Goal: Task Accomplishment & Management: Manage account settings

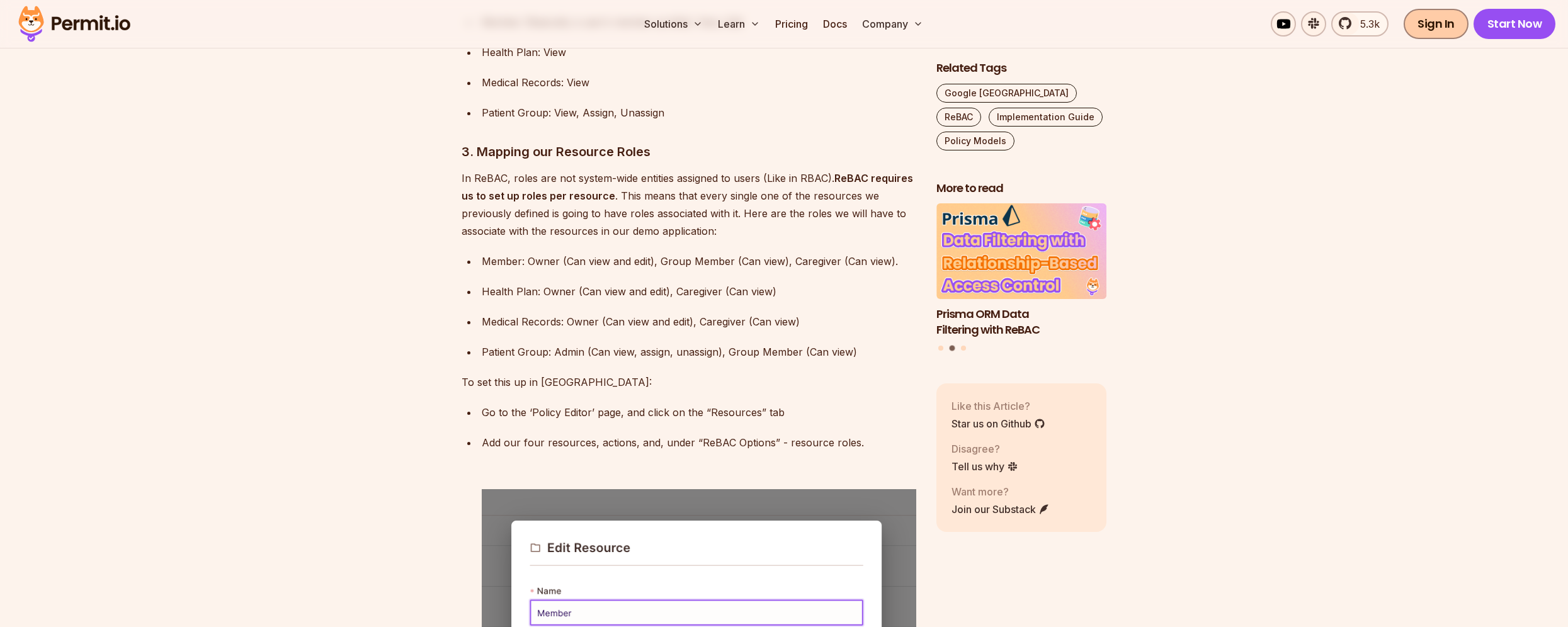
click at [1445, 25] on link "Sign In" at bounding box center [1436, 24] width 65 height 30
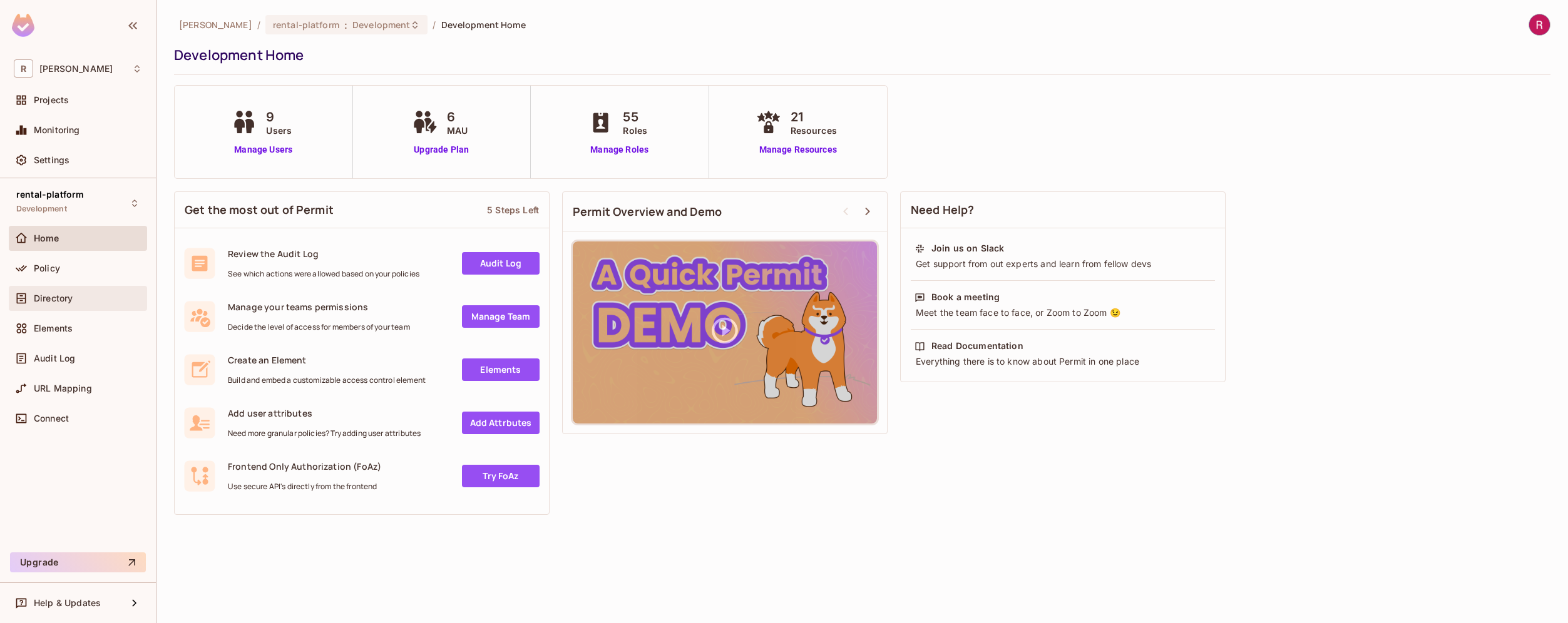
click at [72, 306] on div "Directory" at bounding box center [78, 299] width 139 height 25
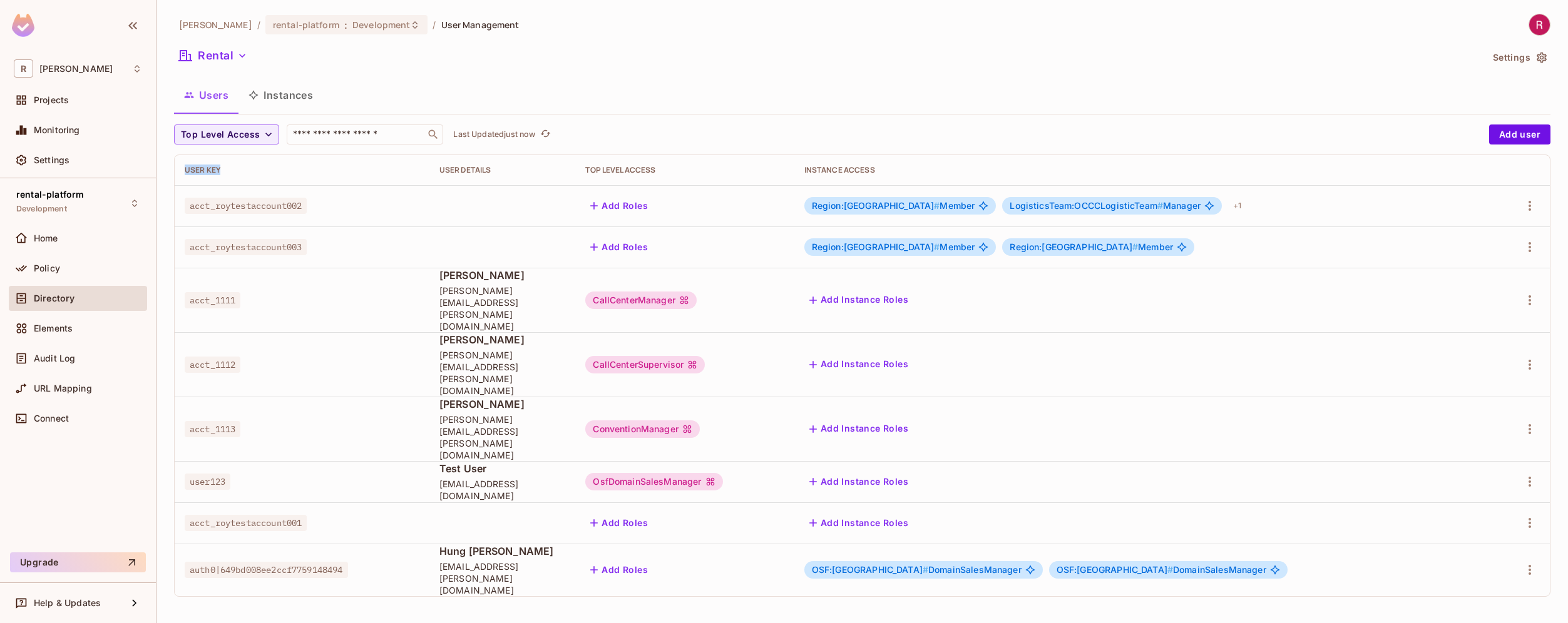
drag, startPoint x: 184, startPoint y: 172, endPoint x: 229, endPoint y: 172, distance: 45.0
click at [227, 172] on th "User Key" at bounding box center [302, 170] width 255 height 30
drag, startPoint x: 193, startPoint y: 258, endPoint x: 296, endPoint y: 258, distance: 103.0
click at [296, 258] on td "acct_roytestaccount003" at bounding box center [302, 247] width 255 height 41
drag, startPoint x: 871, startPoint y: 169, endPoint x: 951, endPoint y: 169, distance: 80.0
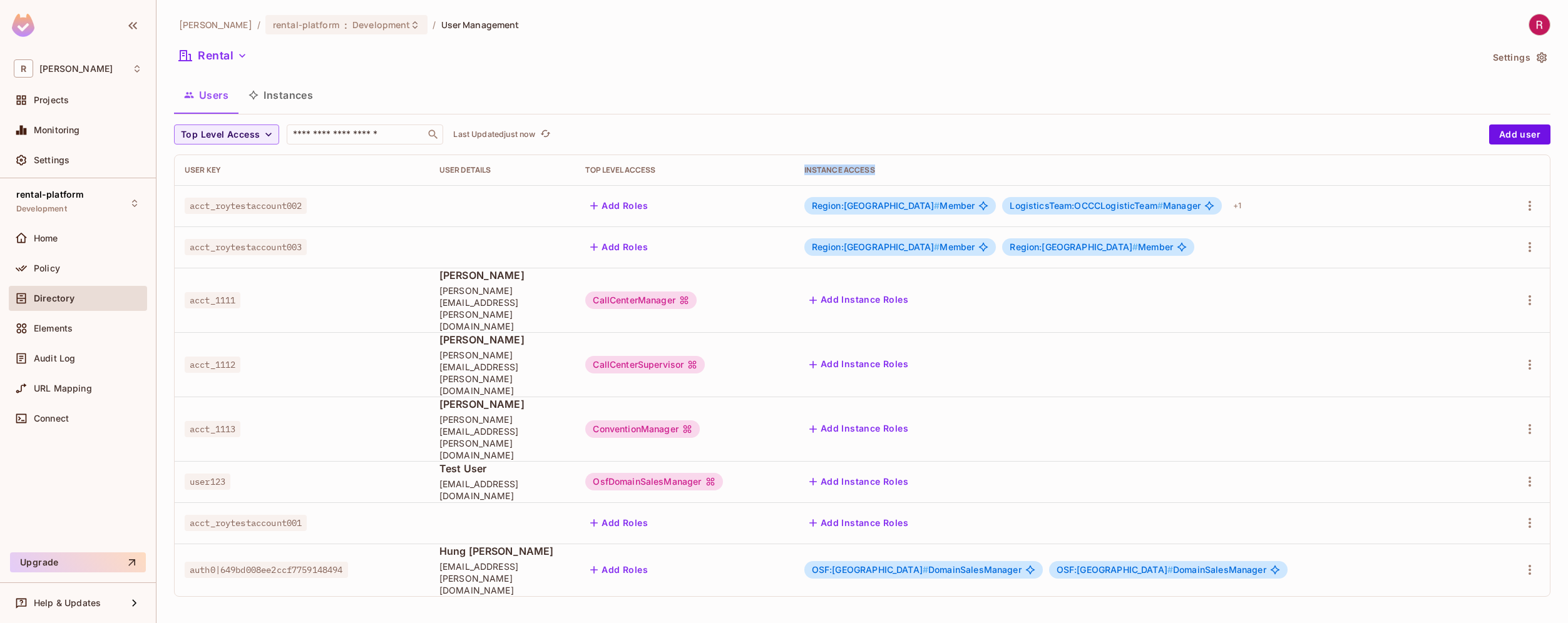
click at [951, 169] on div "Instance Access" at bounding box center [1144, 170] width 680 height 10
click at [975, 206] on span "Region:NorthAmerica # Member" at bounding box center [893, 206] width 163 height 10
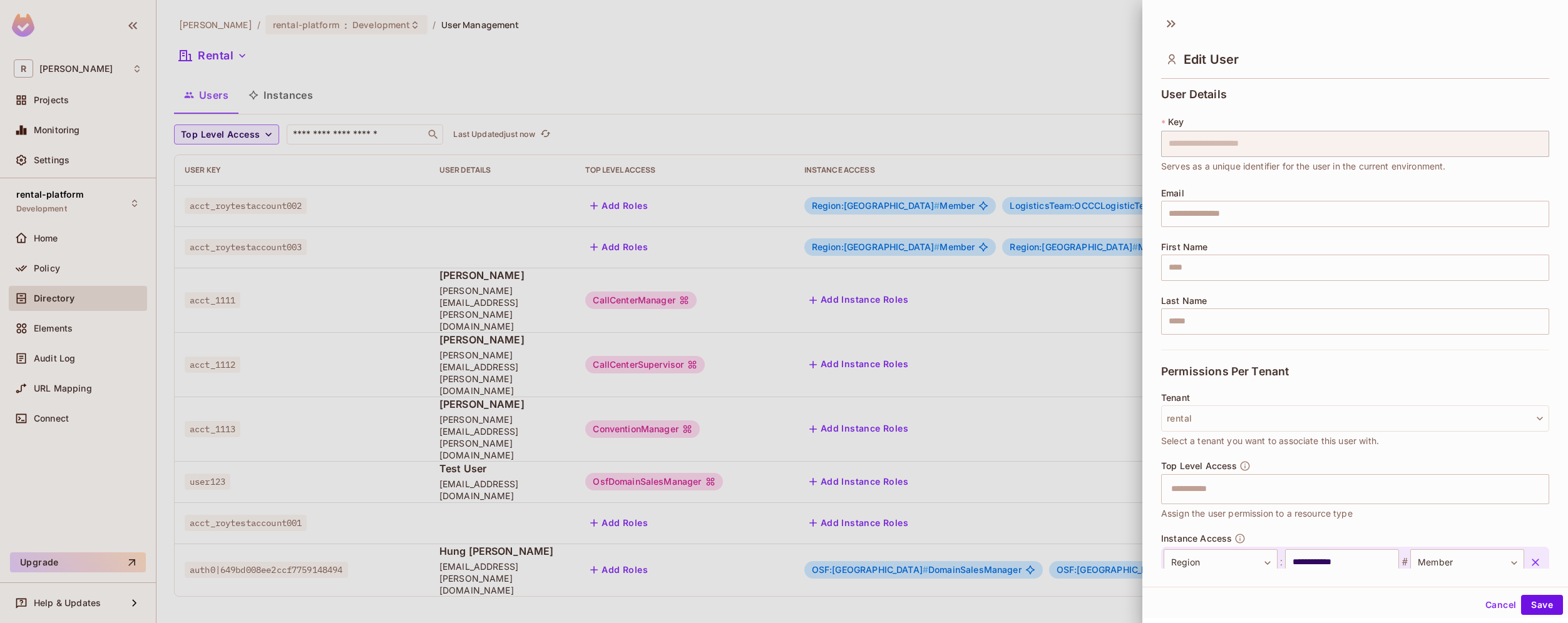
click at [1112, 205] on div at bounding box center [784, 311] width 1568 height 623
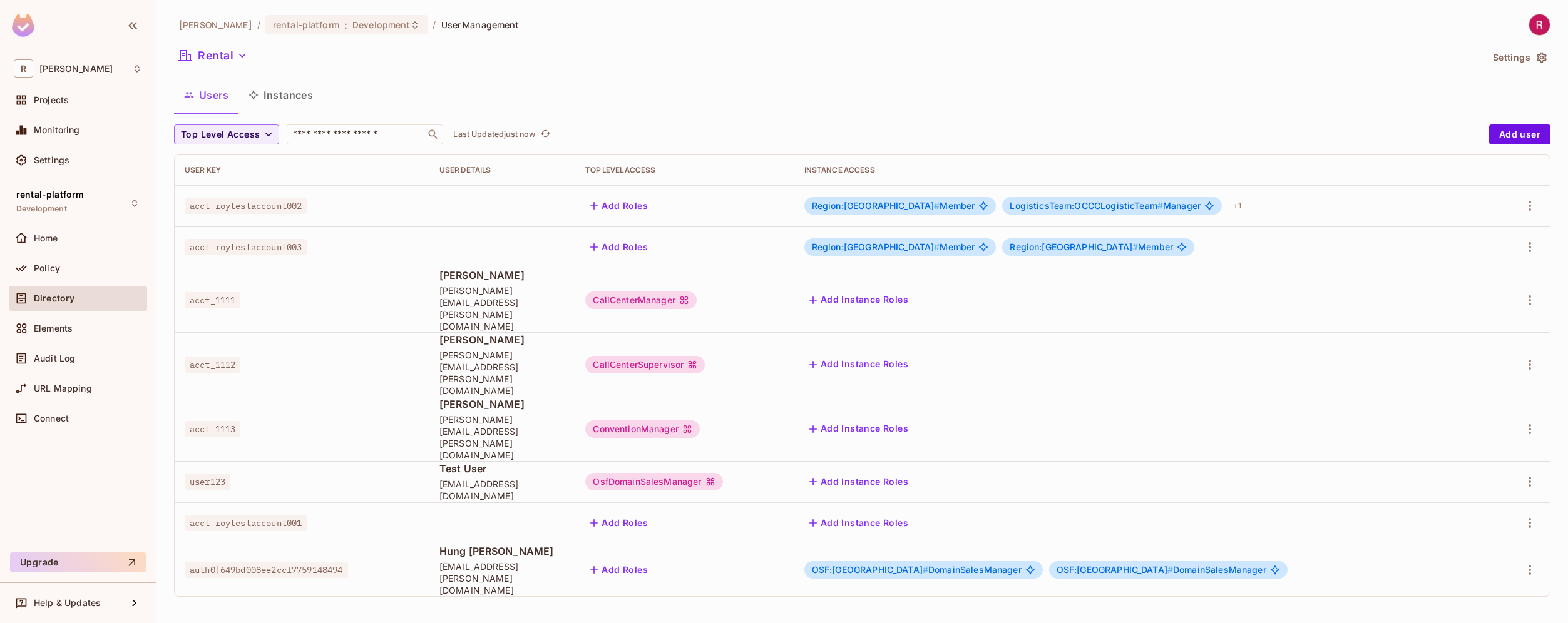
click at [1082, 205] on span "LogisticsTeam:OCCCLogisticTeam #" at bounding box center [1086, 206] width 154 height 11
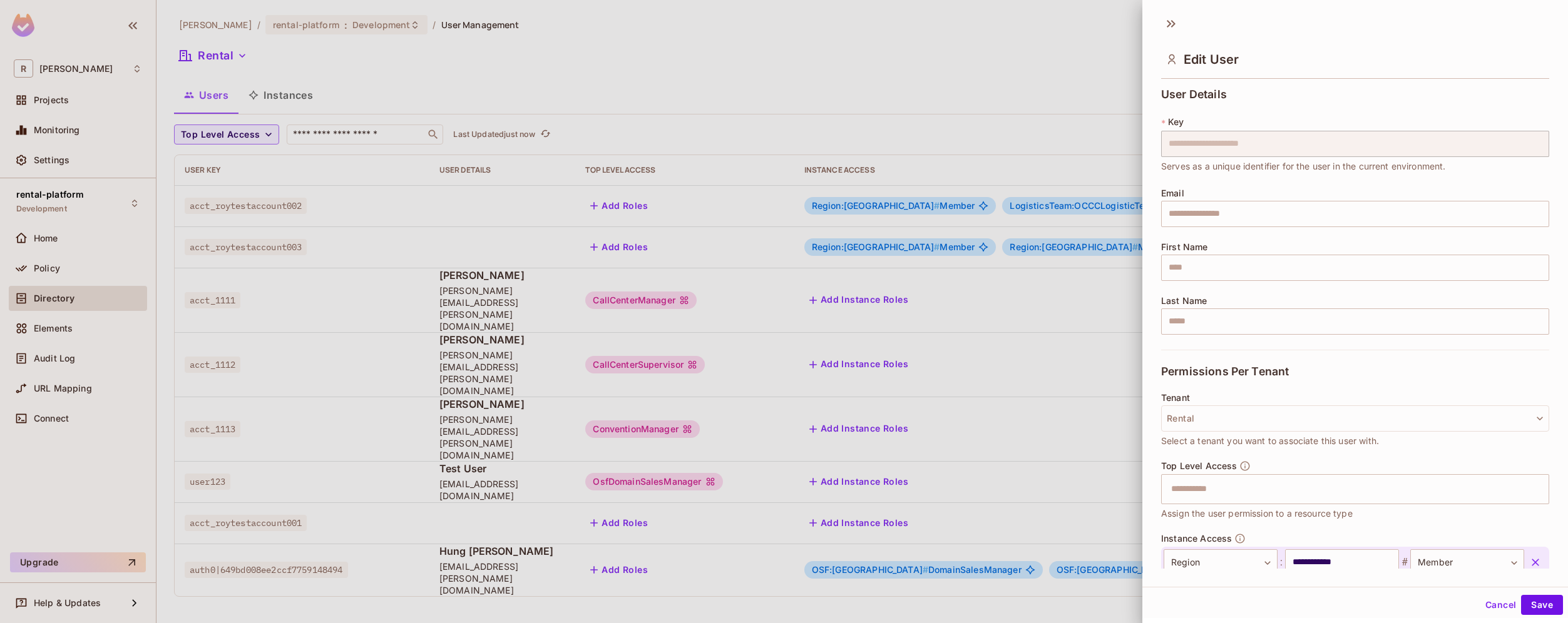
click at [1082, 205] on div at bounding box center [784, 311] width 1568 height 623
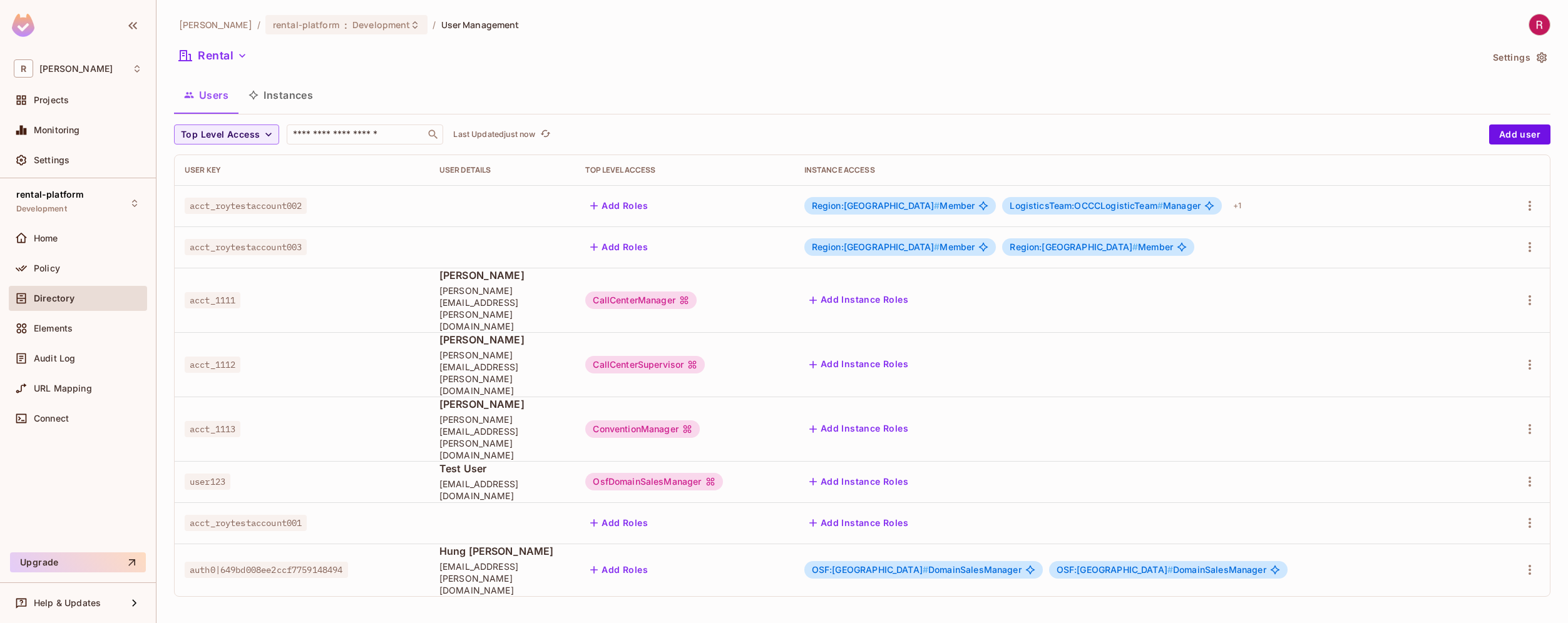
click at [1082, 205] on span "LogisticsTeam:OCCCLogisticTeam #" at bounding box center [1086, 206] width 154 height 11
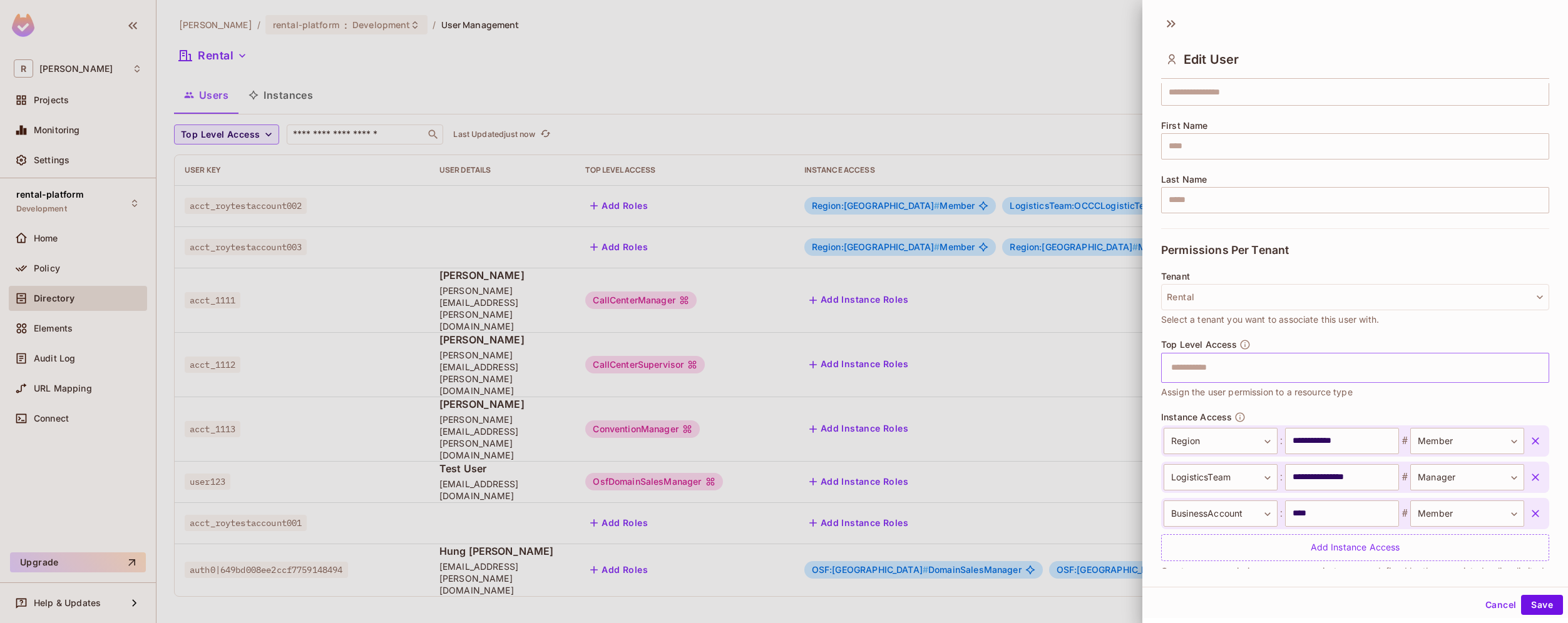
scroll to position [151, 0]
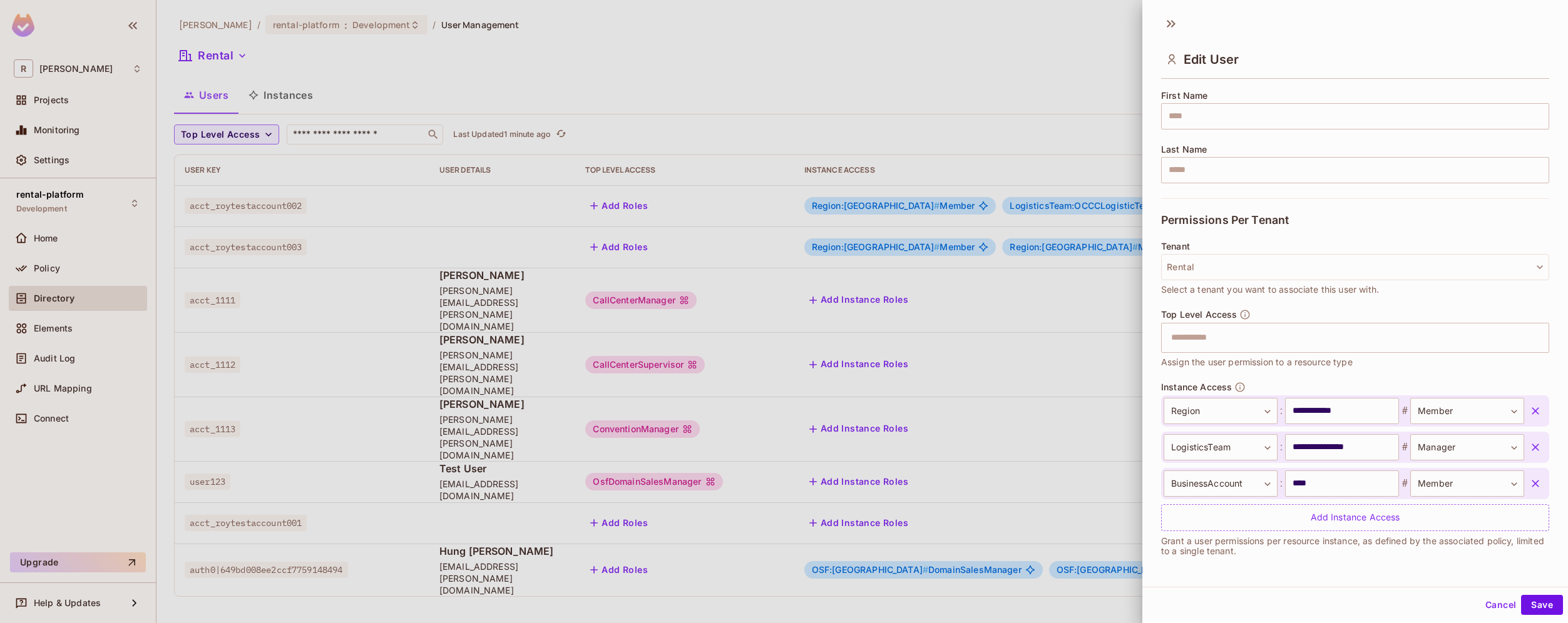
click at [283, 95] on div at bounding box center [784, 311] width 1568 height 623
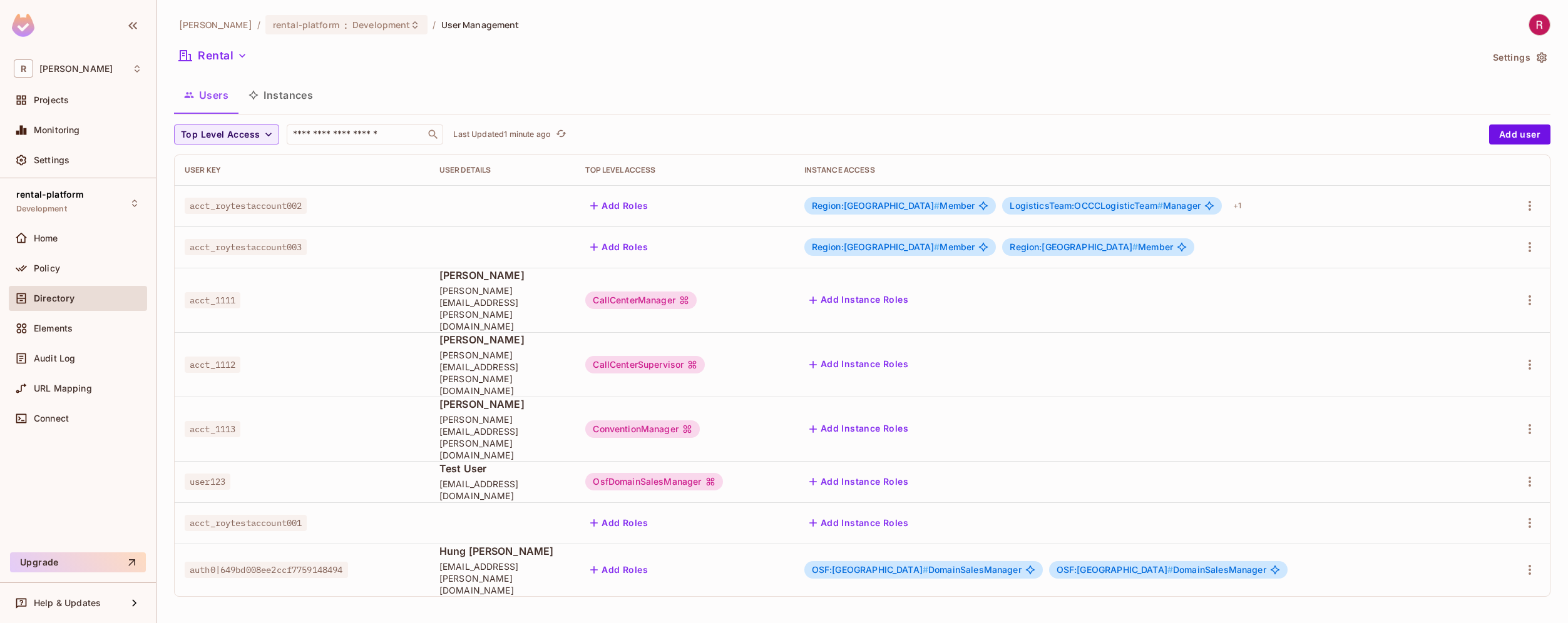
click at [279, 102] on button "Instances" at bounding box center [281, 95] width 84 height 32
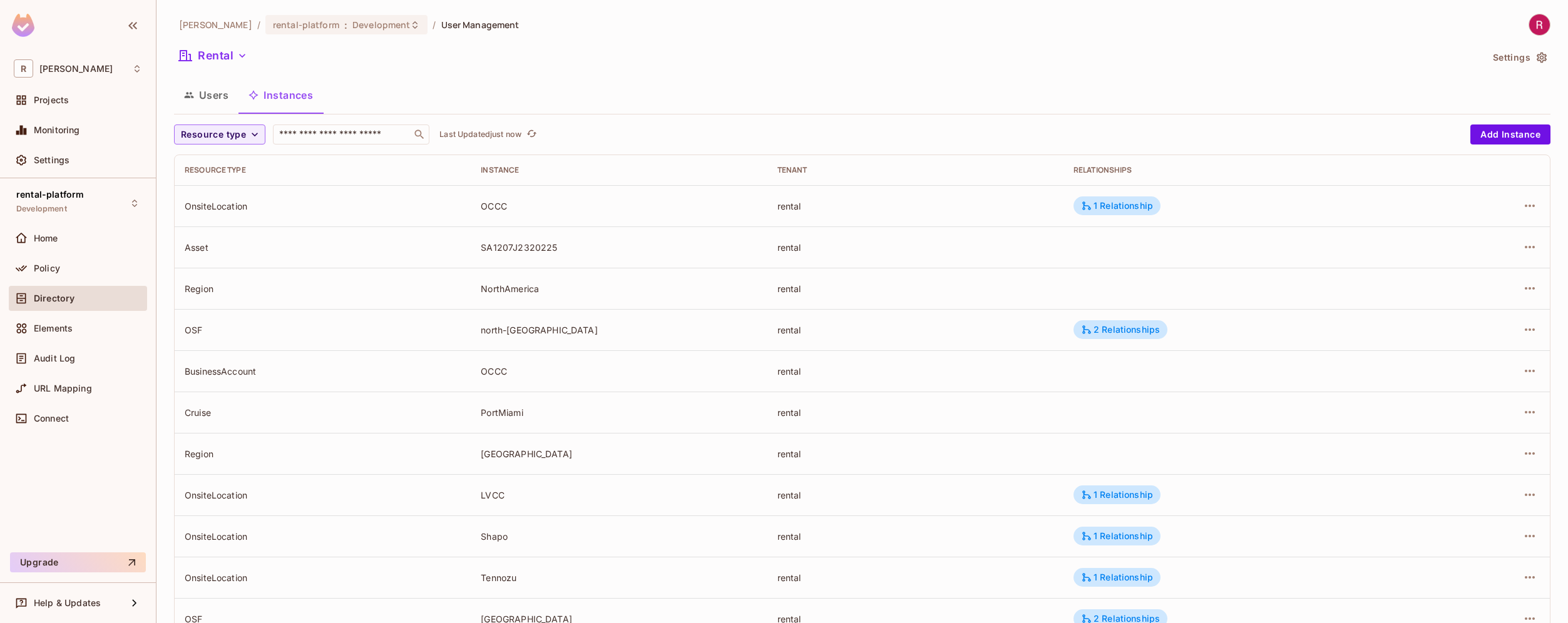
click at [221, 209] on div "OnsiteLocation" at bounding box center [322, 206] width 276 height 12
click at [208, 204] on div "OnsiteLocation" at bounding box center [322, 206] width 276 height 12
click at [206, 209] on div "OnsiteLocation" at bounding box center [322, 206] width 276 height 12
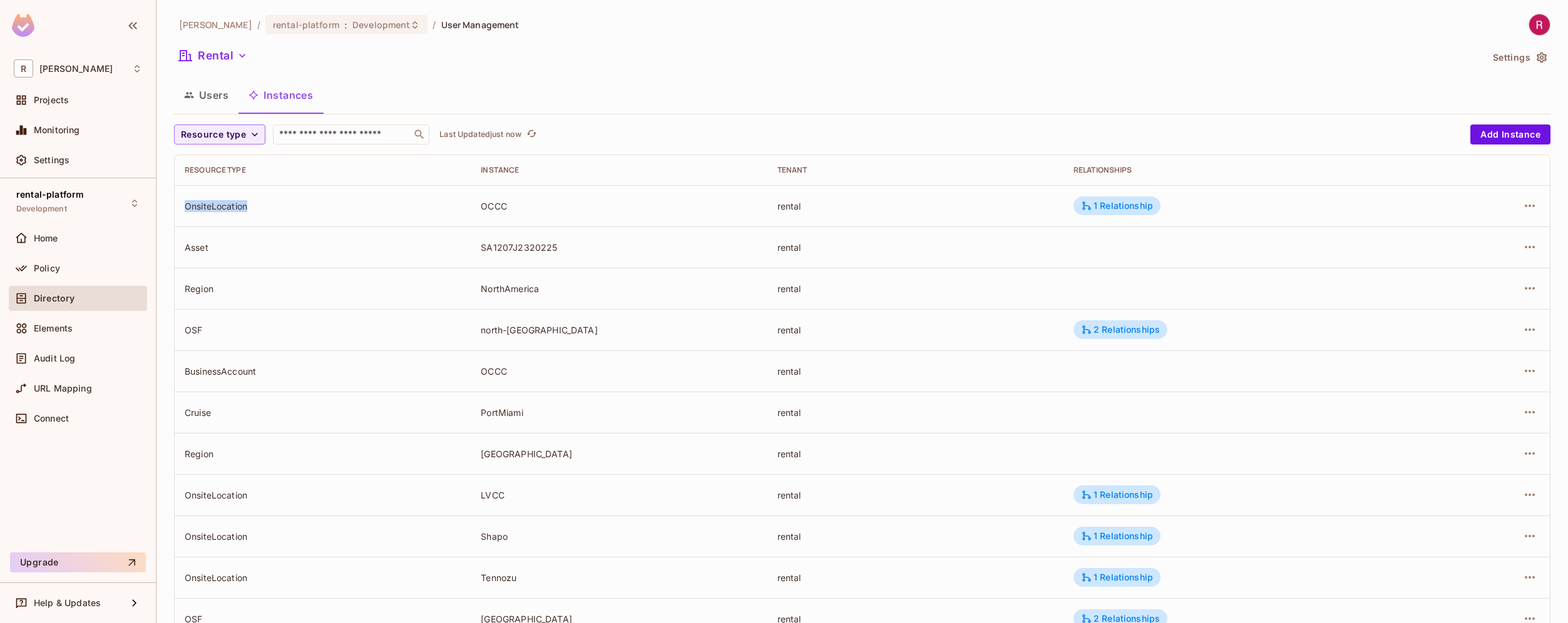
click at [206, 209] on div "OnsiteLocation" at bounding box center [322, 206] width 276 height 12
click at [492, 207] on div "OCCC" at bounding box center [619, 206] width 276 height 12
click at [501, 496] on div "LVCC" at bounding box center [619, 495] width 276 height 12
click at [201, 495] on div "OnsiteLocation" at bounding box center [322, 495] width 276 height 12
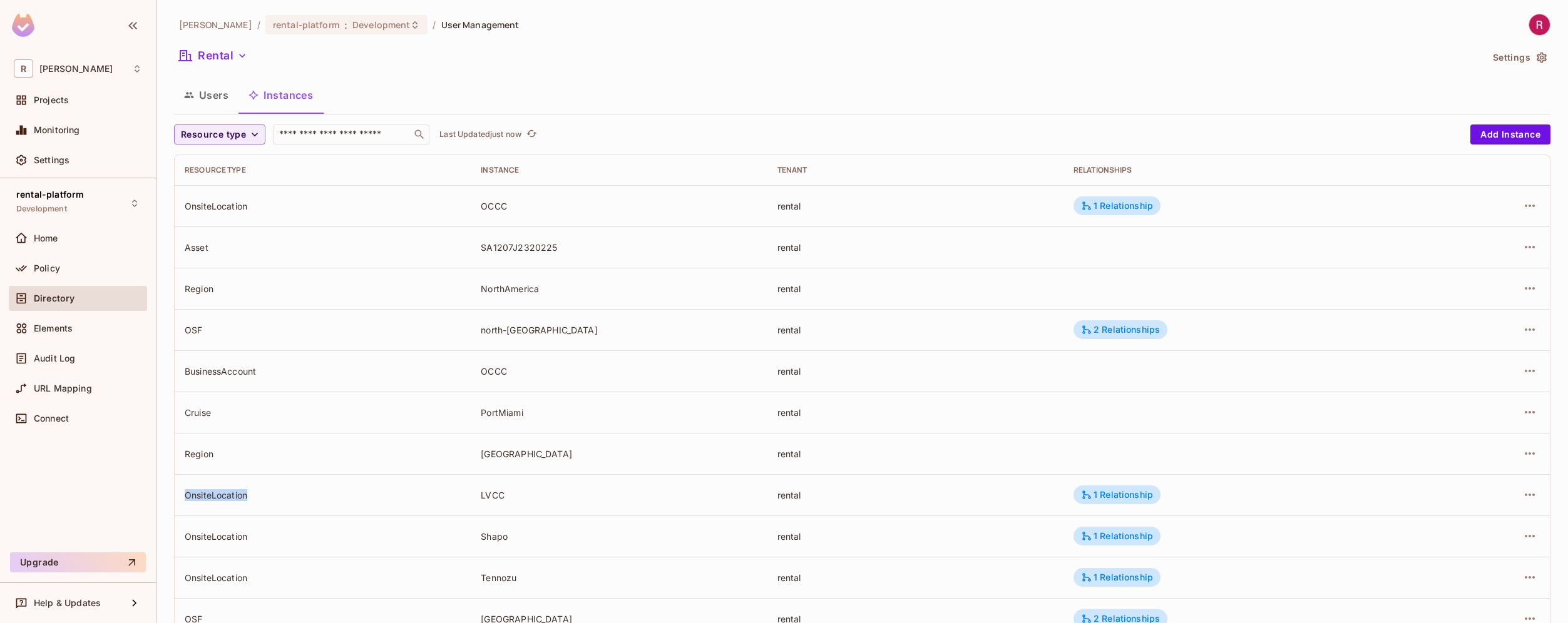
click at [201, 495] on div "OnsiteLocation" at bounding box center [322, 495] width 276 height 12
drag, startPoint x: 187, startPoint y: 206, endPoint x: 663, endPoint y: 203, distance: 476.0
click at [663, 203] on tr "OnsiteLocation OCCC rental 1 Relationship" at bounding box center [862, 206] width 1375 height 41
click at [350, 215] on td "OnsiteLocation" at bounding box center [323, 206] width 296 height 41
